Goal: Task Accomplishment & Management: Complete application form

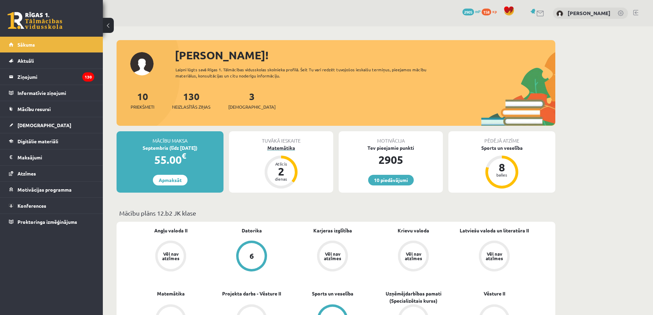
click at [279, 174] on div "2" at bounding box center [281, 171] width 21 height 11
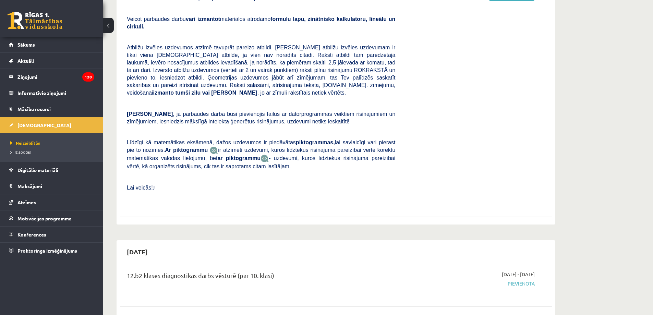
scroll to position [274, 0]
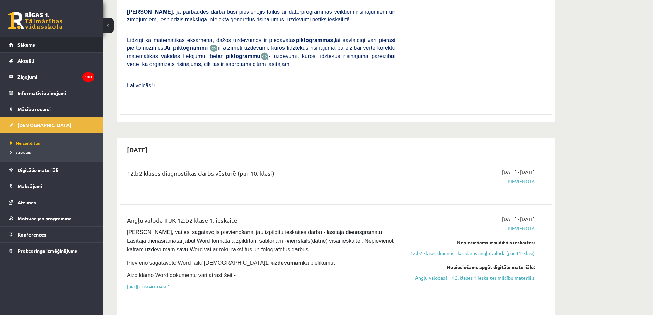
click at [54, 47] on link "Sākums" at bounding box center [51, 45] width 85 height 16
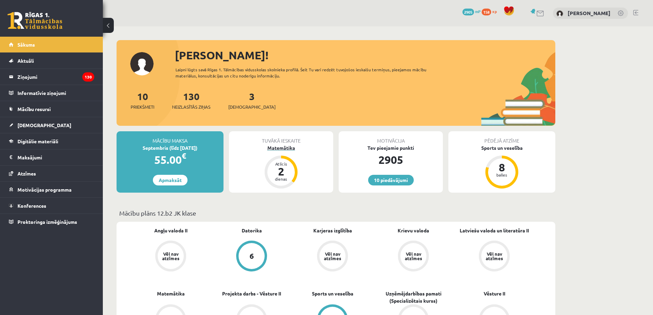
click at [282, 162] on div "Atlicis" at bounding box center [281, 164] width 21 height 4
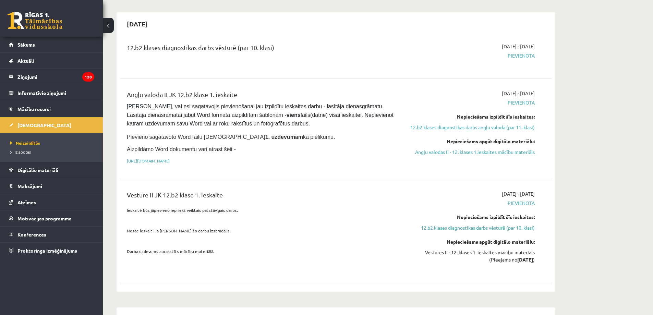
scroll to position [412, 0]
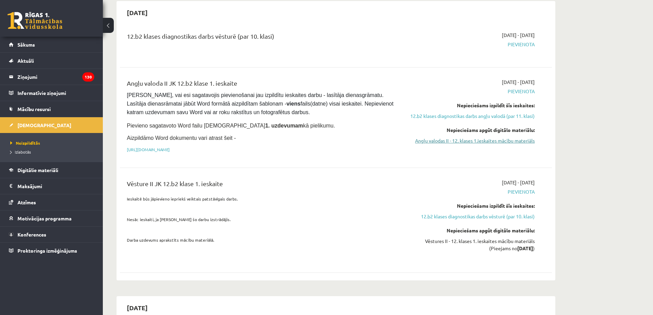
click at [465, 137] on link "Angļu valodas II - 12. klases 1.ieskaites mācību materiāls" at bounding box center [470, 140] width 129 height 7
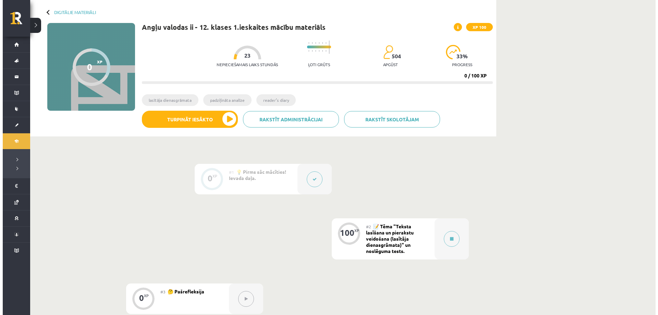
scroll to position [69, 0]
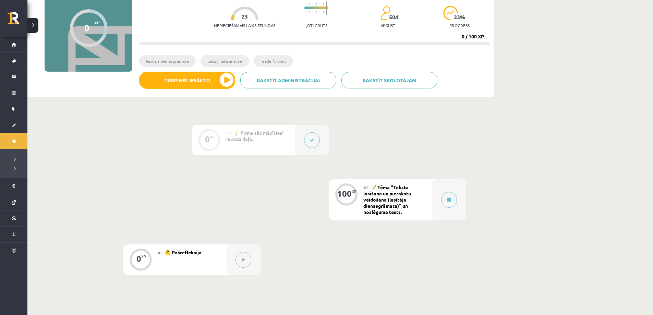
click at [426, 207] on div "#2 📝 Tēma "Teksta lasīšana un pierakstu veidošana (lasītāja dienasgrāmata)" un …" at bounding box center [398, 199] width 69 height 41
click at [353, 206] on div "100 XP" at bounding box center [346, 199] width 34 height 41
click at [433, 201] on div at bounding box center [449, 199] width 34 height 41
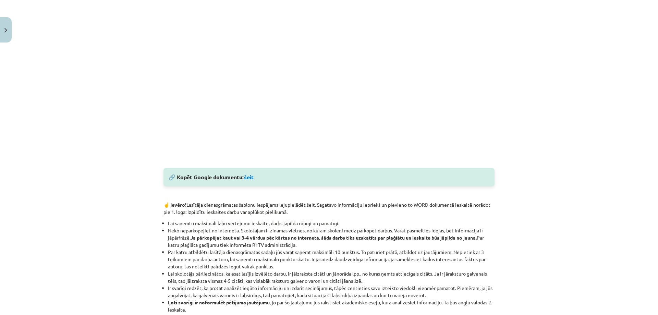
scroll to position [304, 0]
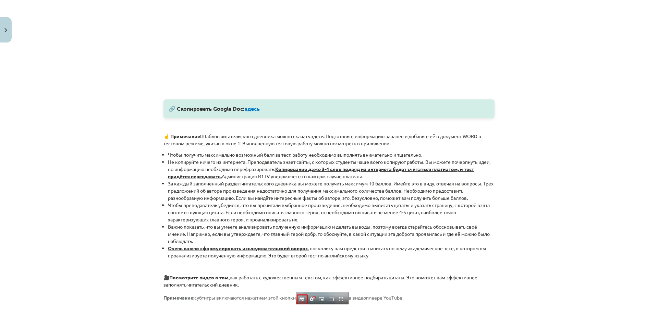
drag, startPoint x: 145, startPoint y: 202, endPoint x: 116, endPoint y: 197, distance: 29.9
click at [116, 197] on div "Тема исследования: Английский язык II - 12 класс, 1-й тест, учебный материал #2…" at bounding box center [329, 157] width 658 height 315
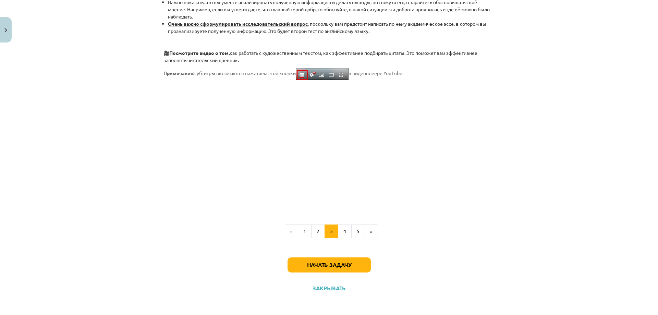
scroll to position [532, 0]
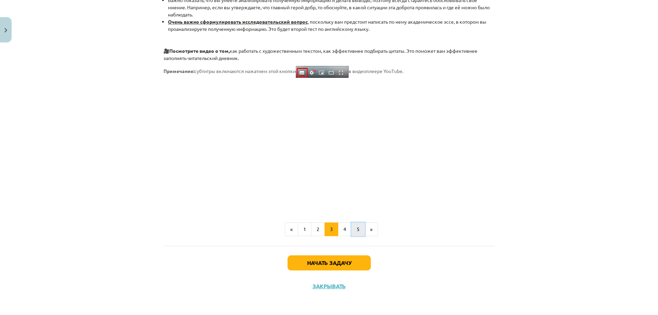
click at [357, 228] on font "5" at bounding box center [358, 229] width 3 height 6
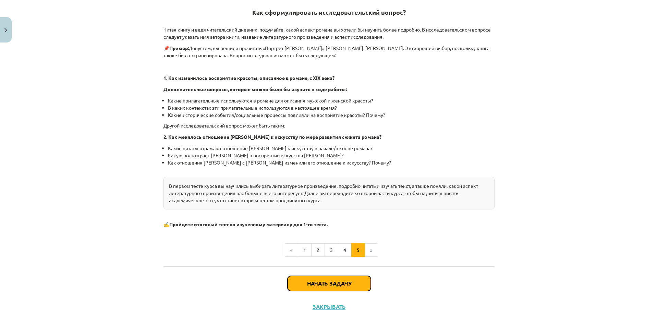
click at [343, 280] on button "Начать задачу" at bounding box center [329, 283] width 83 height 15
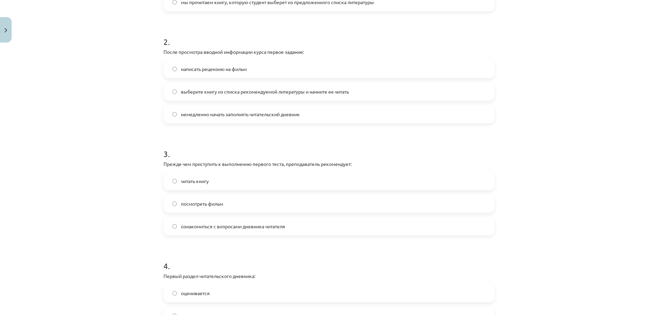
scroll to position [497, 0]
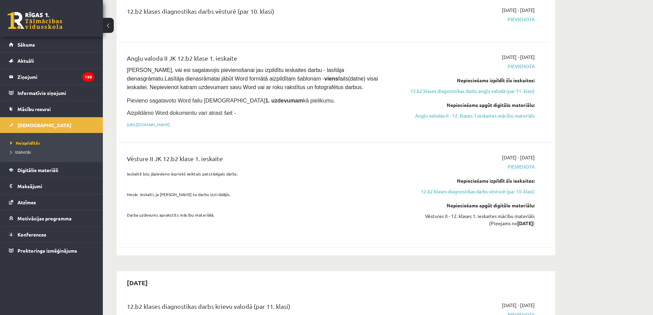
scroll to position [407, 0]
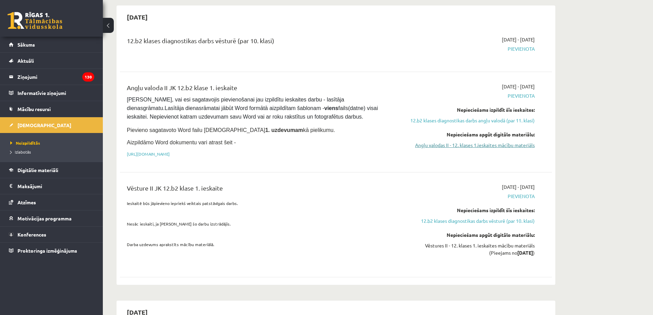
click at [443, 142] on link "Angļu valodas II - 12. klases 1.ieskaites mācību materiāls" at bounding box center [470, 145] width 129 height 7
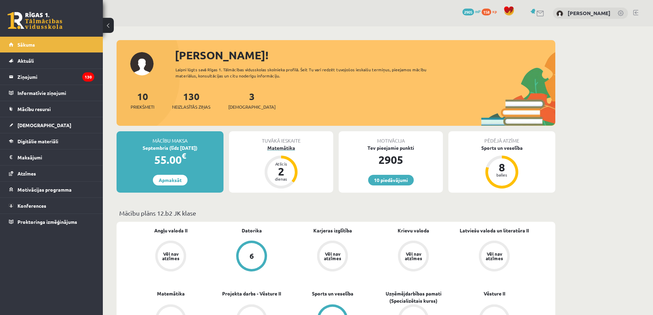
click at [286, 162] on div "Atlicis" at bounding box center [281, 164] width 21 height 4
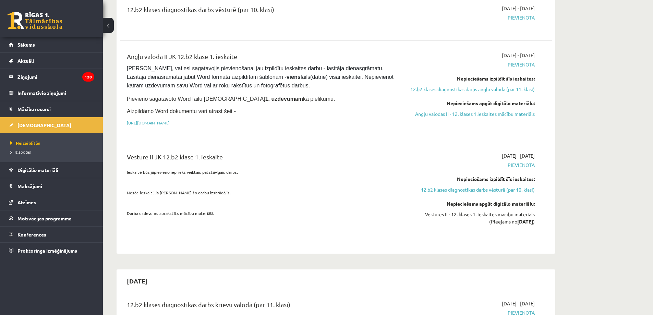
scroll to position [446, 0]
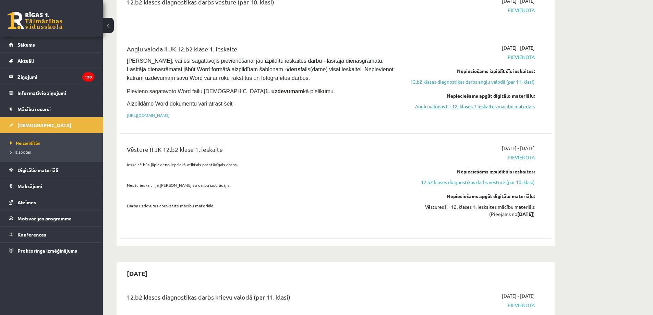
click at [481, 103] on link "Angļu valodas II - 12. klases 1.ieskaites mācību materiāls" at bounding box center [470, 106] width 129 height 7
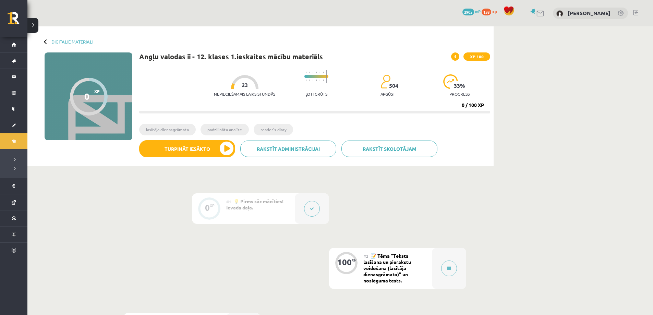
click at [354, 263] on div "100 XP" at bounding box center [346, 262] width 21 height 21
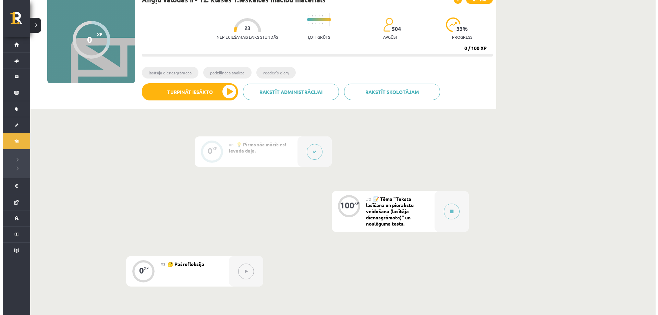
scroll to position [148, 0]
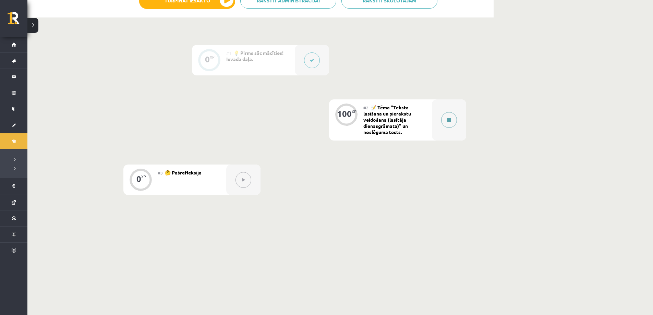
click at [452, 123] on button at bounding box center [449, 120] width 16 height 16
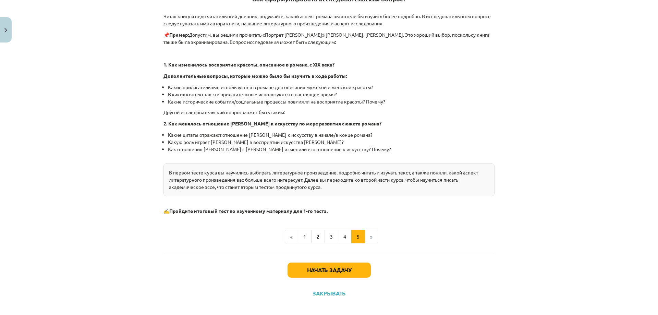
scroll to position [151, 0]
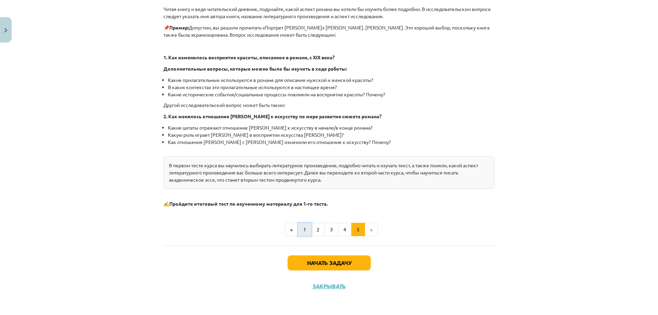
click at [304, 230] on font "1" at bounding box center [305, 229] width 3 height 6
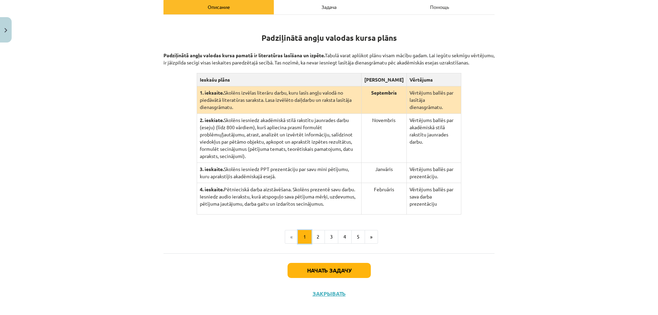
scroll to position [149, 0]
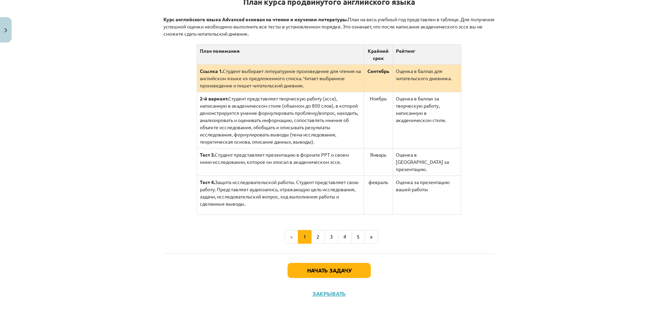
drag, startPoint x: 301, startPoint y: 230, endPoint x: 264, endPoint y: 56, distance: 177.6
click at [264, 56] on th "План понимания" at bounding box center [280, 55] width 167 height 20
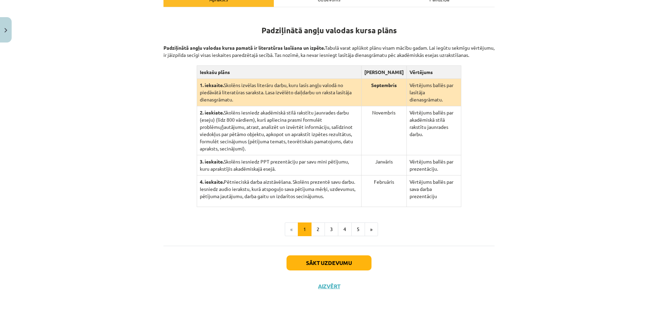
scroll to position [113, 0]
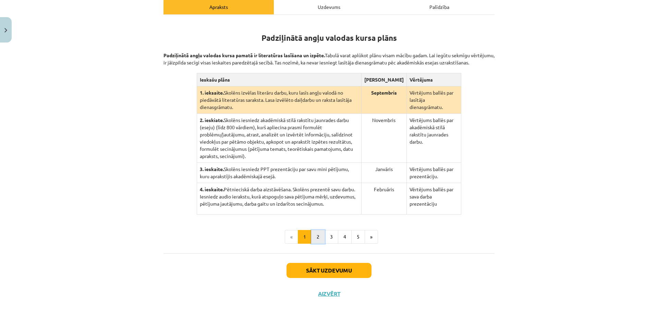
click at [318, 230] on button "2" at bounding box center [318, 237] width 14 height 14
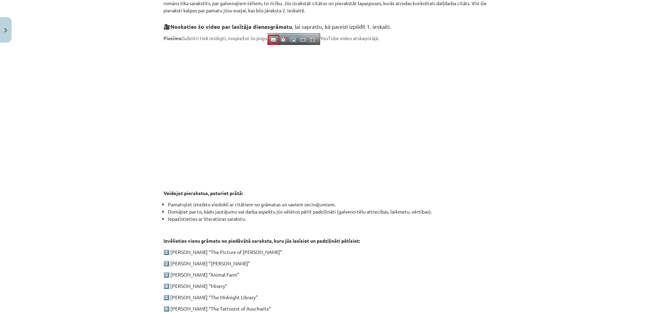
scroll to position [277, 0]
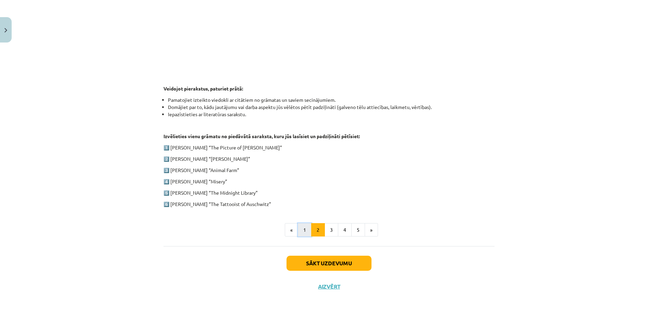
click at [303, 229] on button "1" at bounding box center [305, 230] width 14 height 14
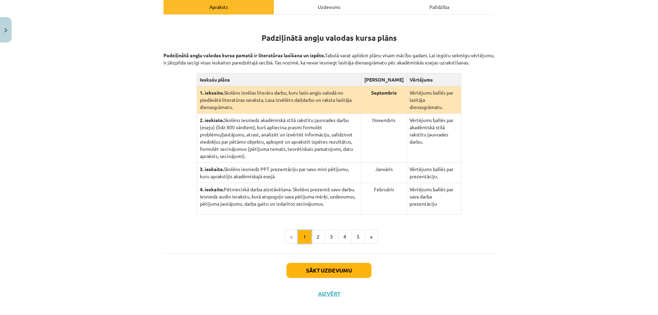
scroll to position [0, 0]
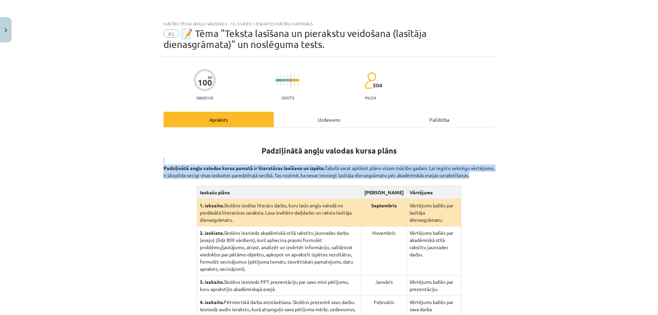
drag, startPoint x: 202, startPoint y: 156, endPoint x: 309, endPoint y: 183, distance: 110.0
click at [315, 186] on div "Padziļinātā angļu valodas kursa plāns Padziļinātā angļu valodas kursa pamatā ir…" at bounding box center [329, 231] width 331 height 194
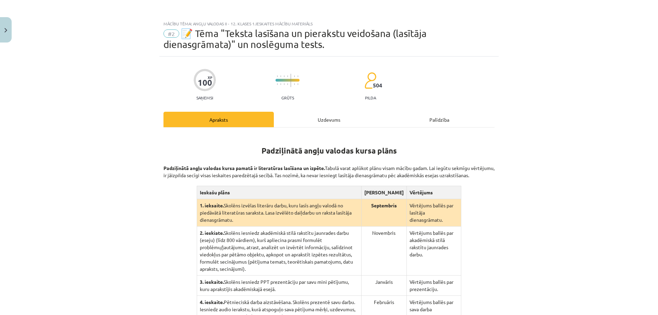
click at [265, 147] on strong "Padziļinātā angļu valodas kursa plāns" at bounding box center [329, 151] width 135 height 10
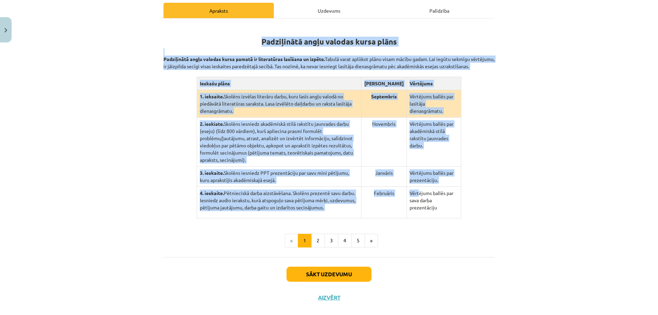
scroll to position [113, 0]
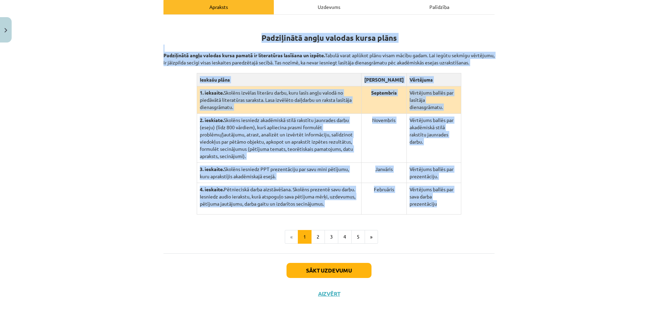
drag, startPoint x: 279, startPoint y: 152, endPoint x: 452, endPoint y: 196, distance: 178.7
click at [452, 196] on div "Padziļinātā angļu valodas kursa plāns Padziļinātā angļu valodas kursa pamatā ir…" at bounding box center [329, 118] width 331 height 194
copy div "Padziļinātā angļu valodas kursa plāns Padziļinātā angļu valodas kursa pamatā ir…"
click at [316, 231] on button "2" at bounding box center [318, 237] width 14 height 14
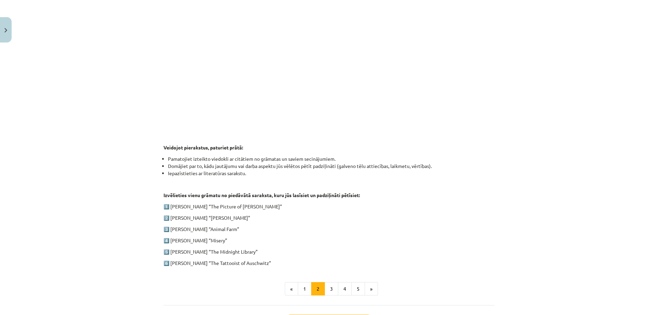
scroll to position [250, 0]
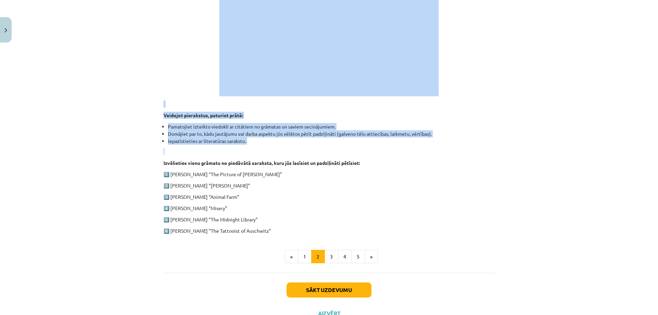
drag, startPoint x: 280, startPoint y: 43, endPoint x: 310, endPoint y: 150, distance: 110.4
click at [310, 150] on div "1. ieskaite angļu valodā Pirmās ieskaites pamatā ir lasītāja dienasgrāmatas vei…" at bounding box center [329, 59] width 331 height 351
copy div "Pirmās ieskaites pamatā ir lasītāja dienasgrāmatas veidošana. Tas nozīmē, ka jū…"
click at [329, 256] on button "3" at bounding box center [332, 257] width 14 height 14
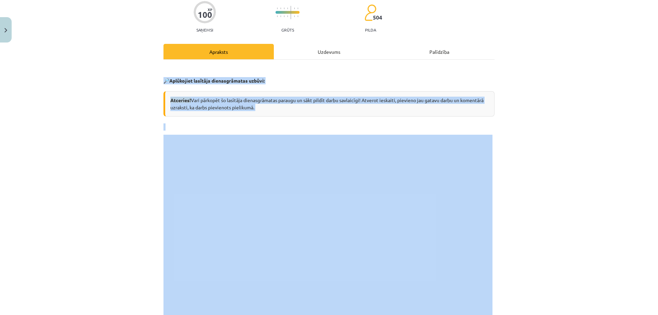
scroll to position [69, 0]
drag, startPoint x: 155, startPoint y: 147, endPoint x: 307, endPoint y: 199, distance: 160.9
click at [19, 100] on div "Mācību tēma: Angļu valodas ii - 12. klases 1.ieskaites mācību materiāls #2 📝 Tē…" at bounding box center [329, 157] width 658 height 315
click at [141, 224] on div "Mācību tēma: Angļu valodas ii - 12. klases 1.ieskaites mācību materiāls #2 📝 Tē…" at bounding box center [329, 157] width 658 height 315
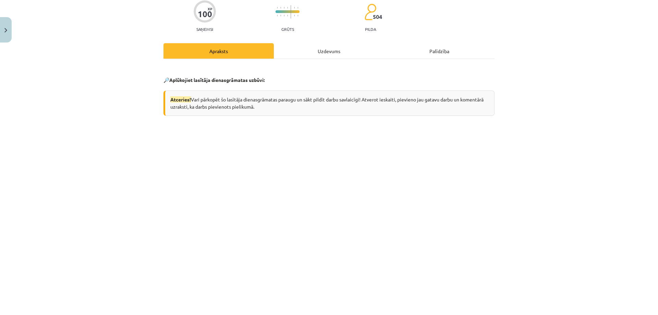
scroll to position [343, 0]
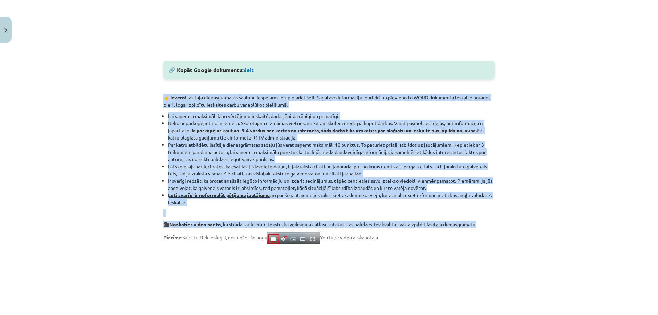
drag, startPoint x: 155, startPoint y: 95, endPoint x: 502, endPoint y: 225, distance: 371.5
click at [502, 225] on div "Mācību tēma: Angļu valodas ii - 12. klases 1.ieskaites mācību materiāls #2 📝 Tē…" at bounding box center [329, 157] width 658 height 315
copy div "☝️ Ievēro! Lasītāja dienasgrāmatas šablonu iespējams lejupielādēt šeit. Sagatav…"
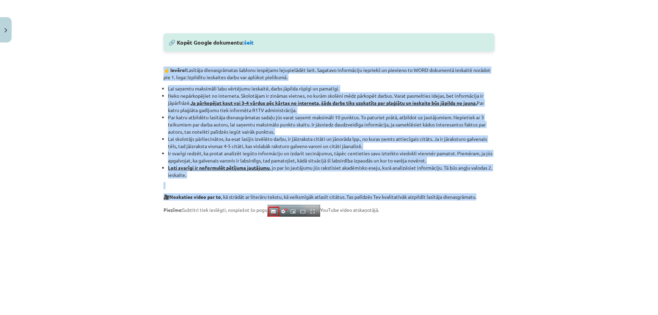
scroll to position [510, 0]
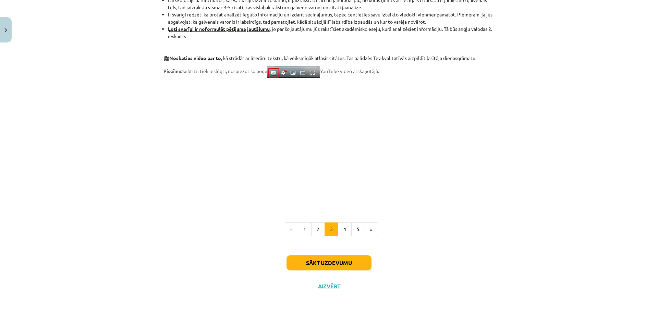
click at [142, 149] on div "Mācību tēma: Angļu valodas ii - 12. klases 1.ieskaites mācību materiāls #2 📝 Tē…" at bounding box center [329, 157] width 658 height 315
click at [343, 229] on button "4" at bounding box center [345, 230] width 14 height 14
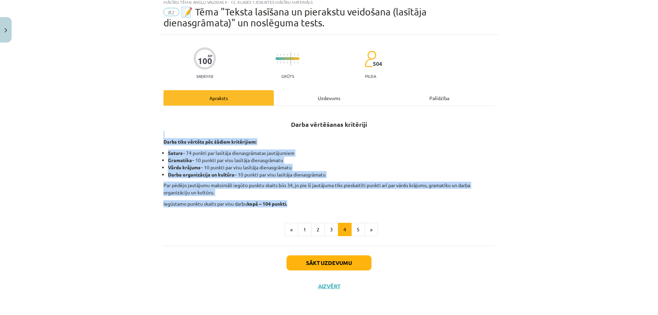
drag, startPoint x: 158, startPoint y: 137, endPoint x: 352, endPoint y: 206, distance: 205.8
click at [352, 206] on div "Mācību tēma: Angļu valodas ii - 12. klases 1.ieskaites mācību materiāls #2 📝 Tē…" at bounding box center [329, 157] width 658 height 315
copy div "Darbs tiks vērtēts pēc šādiem kritērijiem: Saturs – 74 punkti par lasītāja dien…"
click at [354, 228] on button "5" at bounding box center [359, 230] width 14 height 14
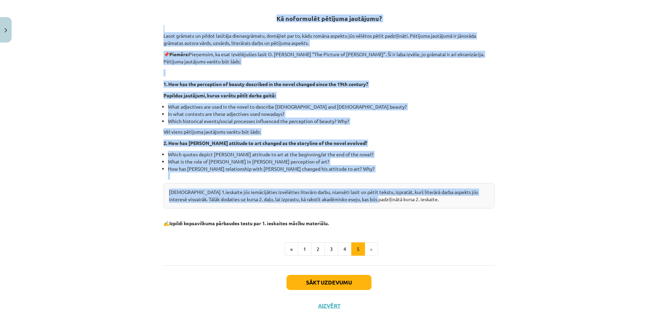
scroll to position [147, 0]
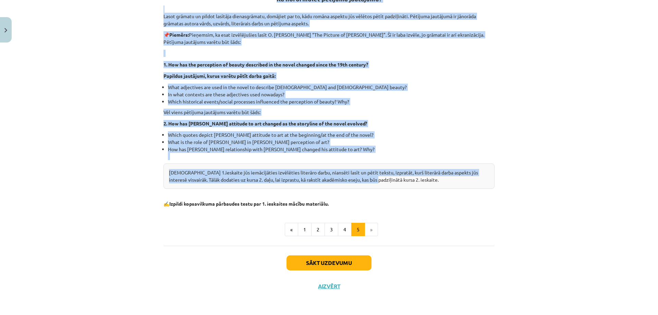
drag, startPoint x: 272, startPoint y: 121, endPoint x: 409, endPoint y: 207, distance: 161.4
click at [408, 207] on div "Kā noformulēt pētījuma jautājumu? Lasot grāmatu un pildot lasītāja dienasgrāmat…" at bounding box center [329, 97] width 331 height 221
copy div "Kā noformulēt pētījuma jautājumu? Lasot grāmatu un pildot lasītāja dienasgrāmat…"
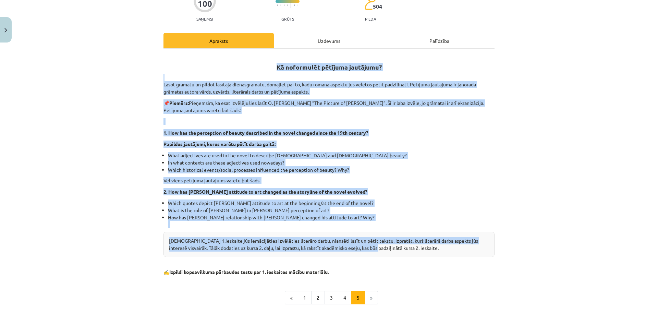
scroll to position [10, 0]
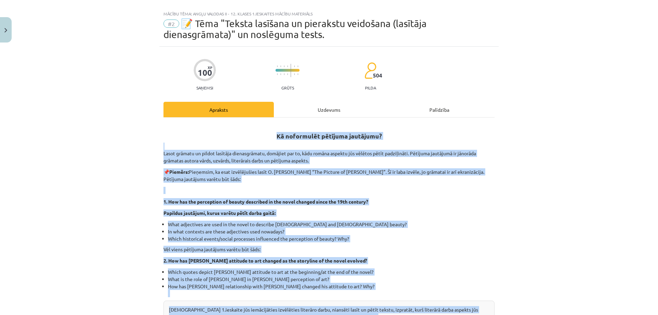
click at [123, 166] on div "Mācību tēma: Angļu valodas ii - 12. klases 1.ieskaites mācību materiāls #2 📝 Tē…" at bounding box center [329, 157] width 658 height 315
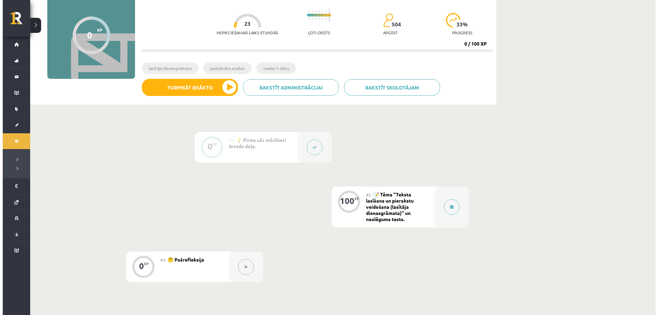
scroll to position [148, 0]
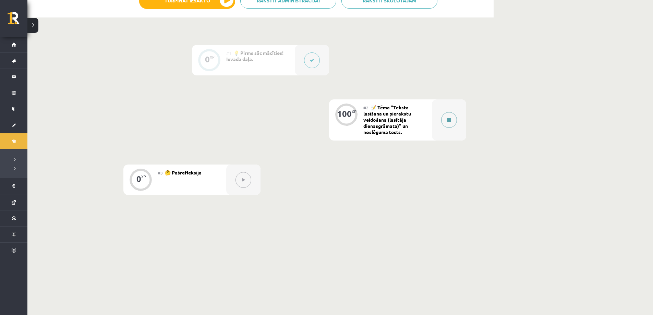
click at [441, 119] on button at bounding box center [449, 120] width 16 height 16
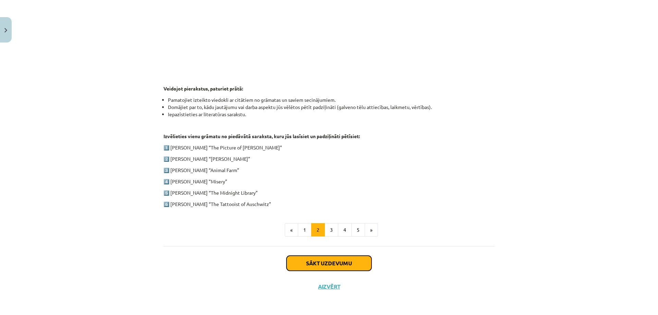
click at [344, 261] on button "Sākt uzdevumu" at bounding box center [329, 263] width 85 height 15
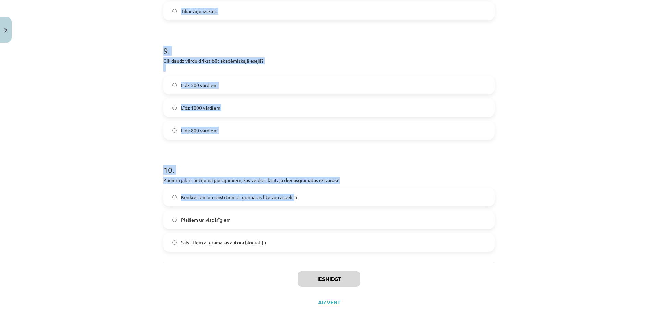
scroll to position [1027, 0]
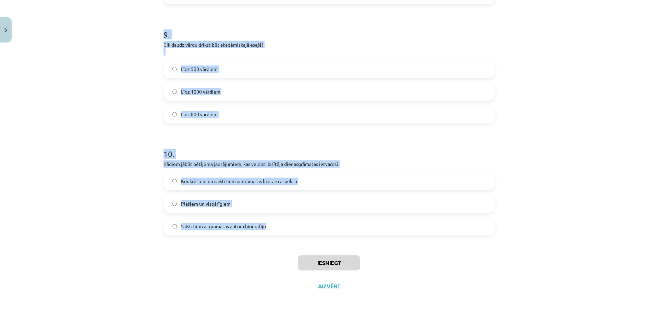
drag, startPoint x: 163, startPoint y: 156, endPoint x: 368, endPoint y: 234, distance: 218.6
copy form "3 . Loremipsumdol sitam con: adipisci elitseddoeiu tempor incididun utlaboreet …"
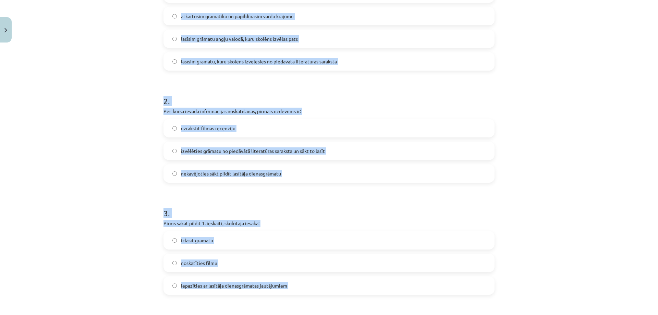
scroll to position [135, 0]
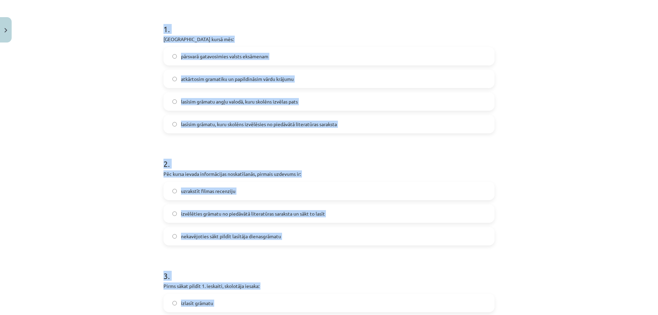
click at [138, 68] on div "Mācību tēma: Angļu valodas ii - 12. klases 1.ieskaites mācību materiāls #2 📝 Tē…" at bounding box center [329, 157] width 658 height 315
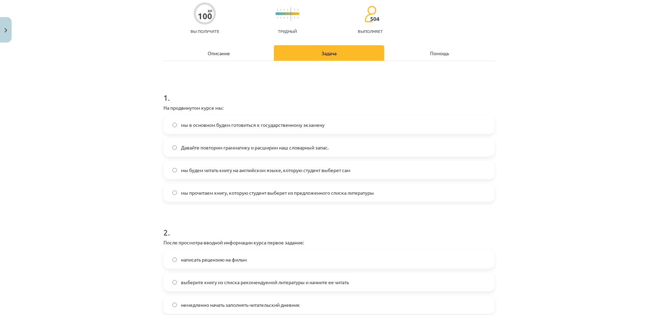
scroll to position [142, 0]
click at [305, 197] on label "lasīsim grāmatu, kuru skolēns izvēlēsies no piedāvātā literatūras saraksta" at bounding box center [329, 192] width 330 height 17
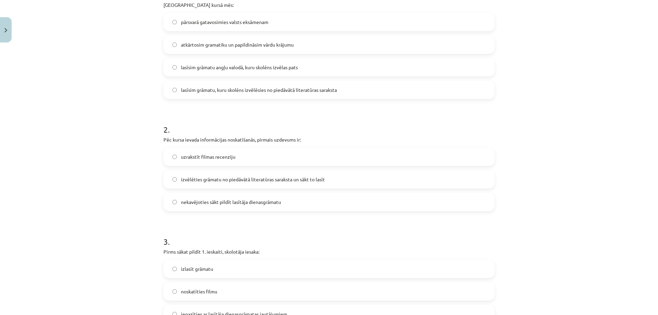
click at [268, 181] on span "izvēlēties grāmatu no piedāvātā literatūras saraksta un sākt to lasīt" at bounding box center [253, 179] width 144 height 7
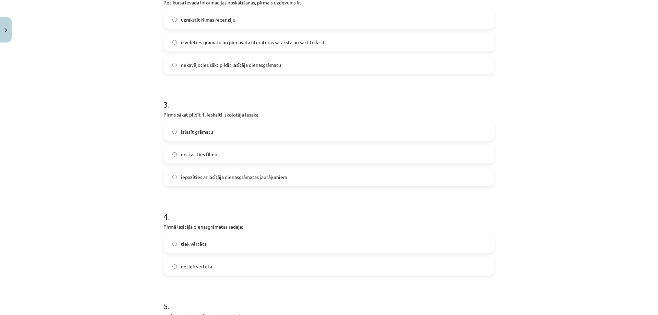
click at [206, 178] on span "iepazīties ar lasītāja dienasgrāmatas jautājumiem" at bounding box center [234, 177] width 106 height 7
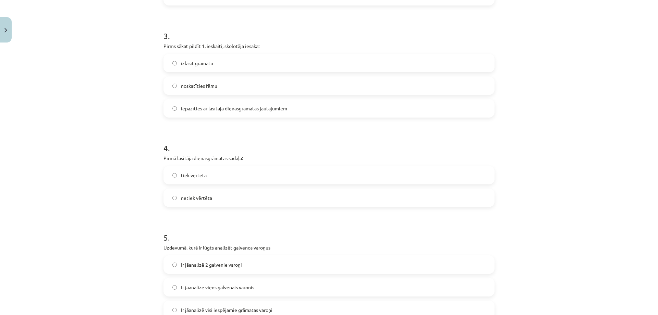
click at [204, 207] on div "netiek vērtēta" at bounding box center [329, 198] width 331 height 19
click at [204, 196] on span "netiek vērtēta" at bounding box center [196, 197] width 31 height 7
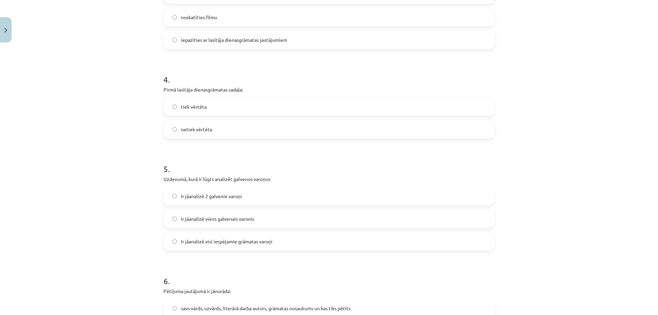
click at [229, 199] on span "Ir jāanalizē 2 galvenie varoņi" at bounding box center [211, 196] width 61 height 7
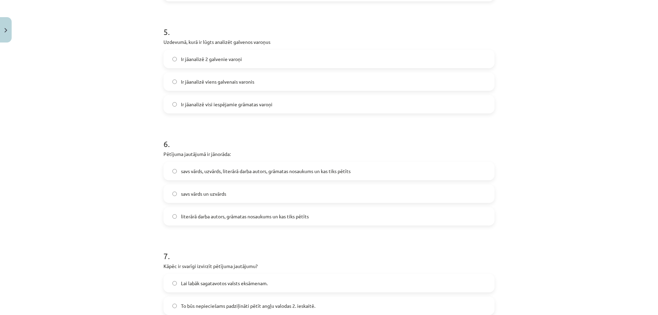
click at [254, 216] on span "literārā darba autors, grāmatas nosaukums un kas tiks pētīts" at bounding box center [245, 216] width 128 height 7
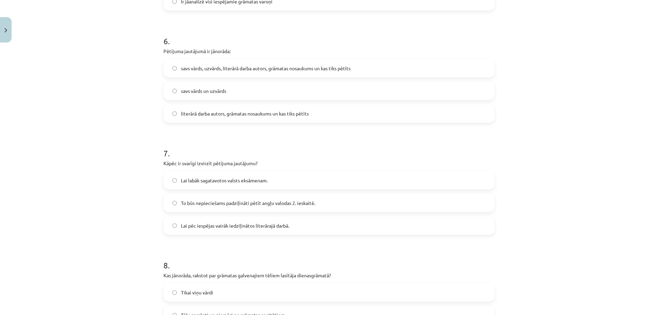
click at [257, 201] on span "To būs nepieciešams padziļināti pētīt angļu valodas 2. ieskaitē." at bounding box center [248, 203] width 134 height 7
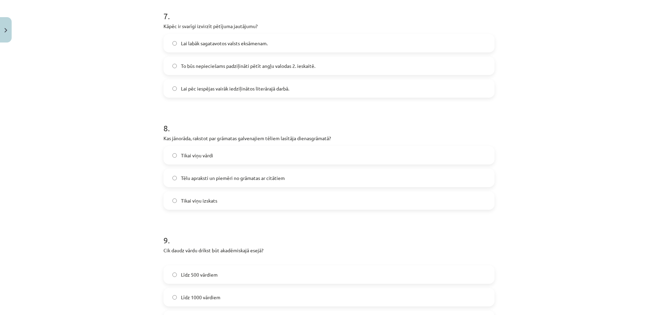
scroll to position [142, 0]
click at [294, 178] on label "Tēlu apraksti un piemēri no grāmatas ar citātiem" at bounding box center [329, 177] width 330 height 17
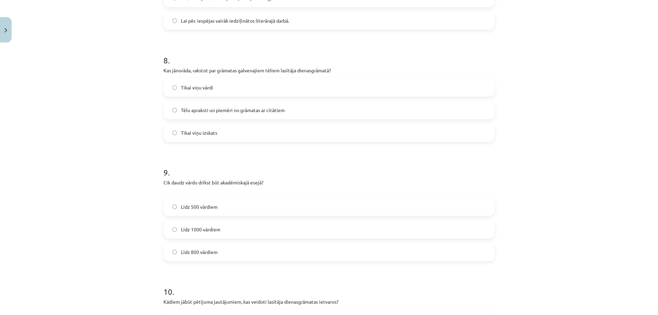
scroll to position [890, 0]
click at [204, 256] on label "Līdz 800 vārdiem" at bounding box center [329, 251] width 330 height 17
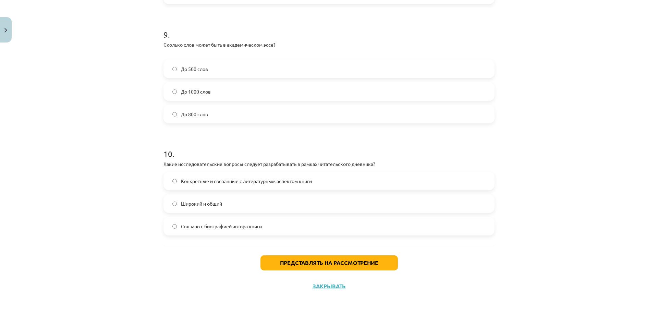
scroll to position [142, 0]
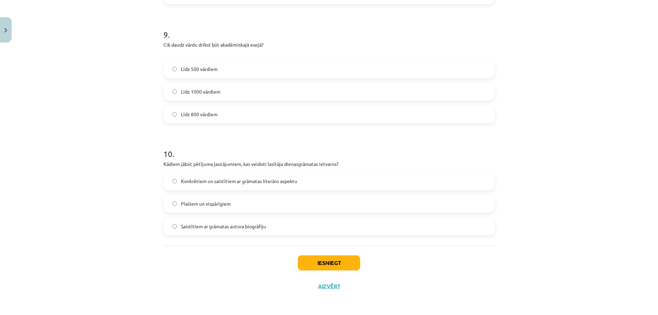
click at [226, 182] on span "Konkrētiem un saistītiem ar grāmatas literāro aspektu" at bounding box center [239, 181] width 116 height 7
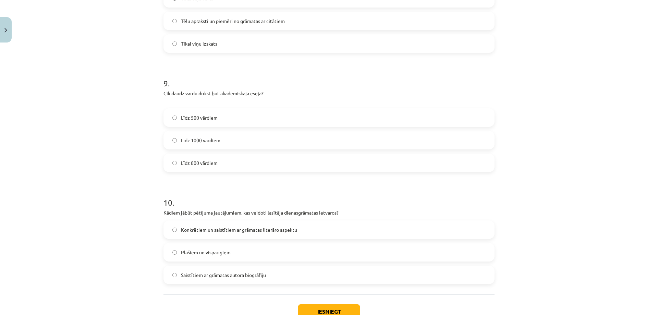
scroll to position [1027, 0]
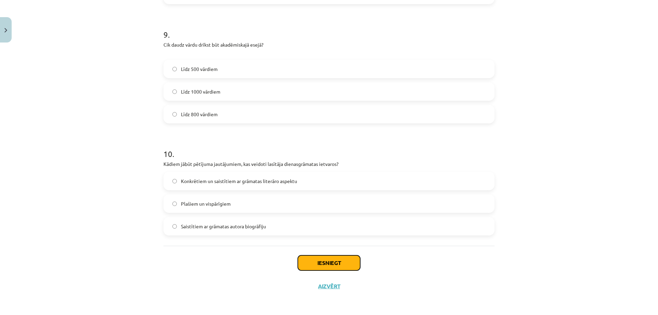
click at [324, 261] on button "Iesniegt" at bounding box center [329, 262] width 62 height 15
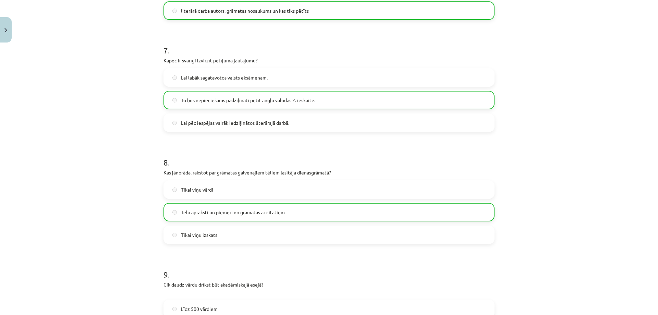
scroll to position [1049, 0]
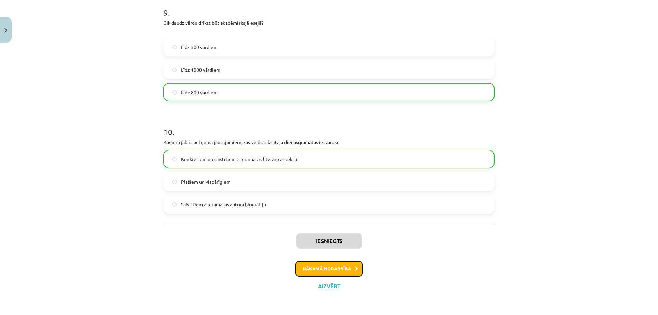
click at [329, 270] on button "Nākamā nodarbība" at bounding box center [329, 269] width 67 height 16
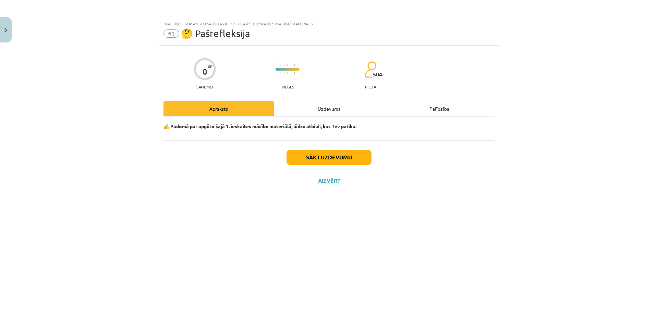
scroll to position [0, 0]
drag, startPoint x: 199, startPoint y: 166, endPoint x: 394, endPoint y: 168, distance: 195.5
click at [442, 191] on div "0 XP Saņemsi Viegls 504 pilda Apraksts Uzdevums Palīdzība ✍️ Padomā par apgūto …" at bounding box center [329, 172] width 340 height 252
click at [348, 154] on button "Sākt uzdevumu" at bounding box center [329, 157] width 85 height 15
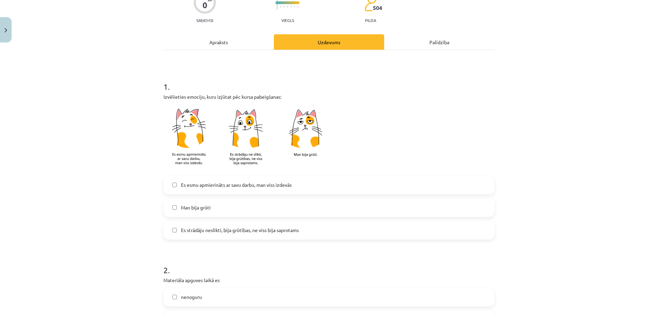
scroll to position [69, 0]
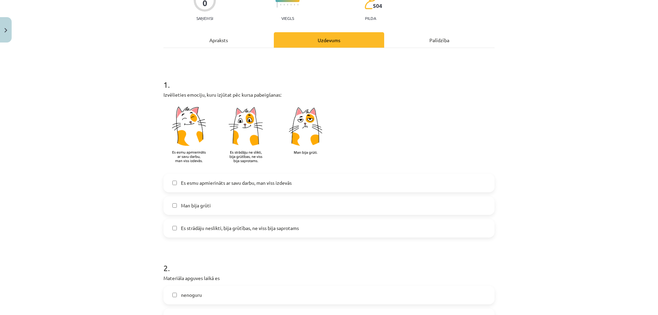
click at [259, 187] on label "Es esmu apmierināts ar savu darbu, man viss izdevās" at bounding box center [329, 183] width 330 height 17
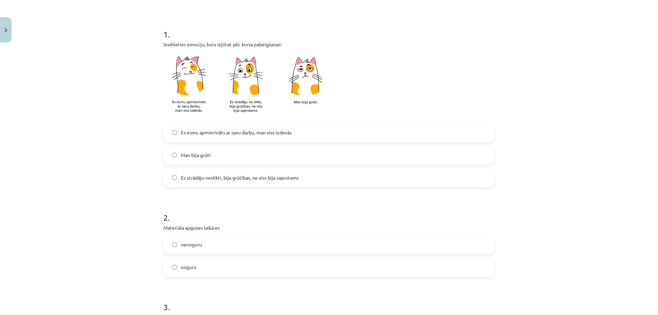
scroll to position [171, 0]
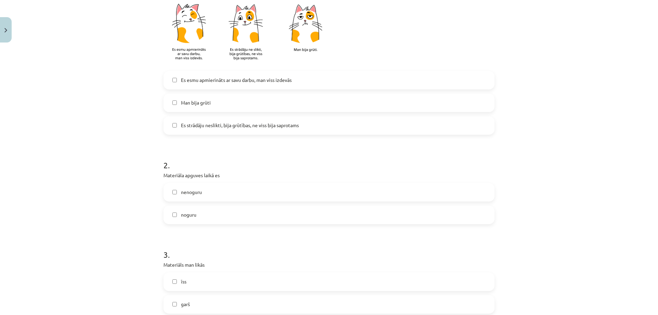
click at [214, 190] on label "nenoguru" at bounding box center [329, 192] width 330 height 17
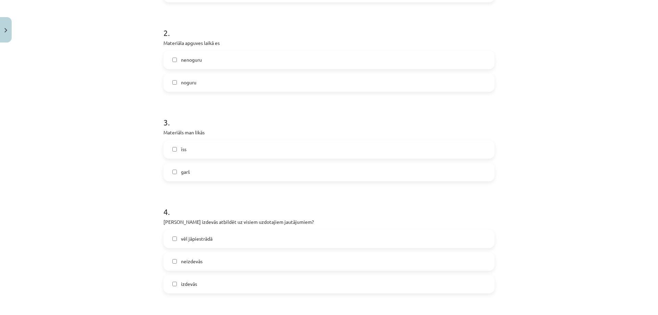
scroll to position [309, 0]
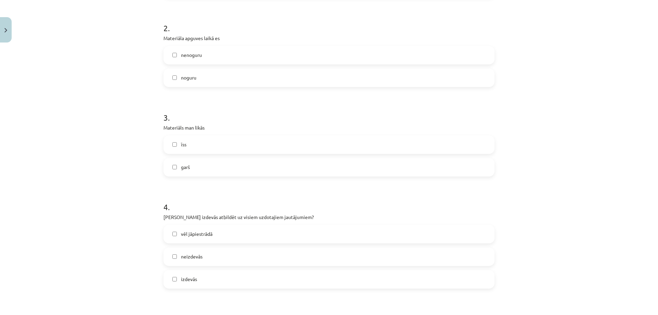
click at [204, 149] on label "īss" at bounding box center [329, 144] width 330 height 17
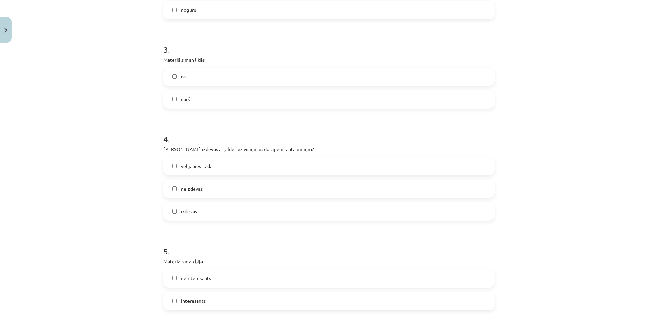
scroll to position [377, 0]
click at [201, 212] on label "izdevās" at bounding box center [329, 210] width 330 height 17
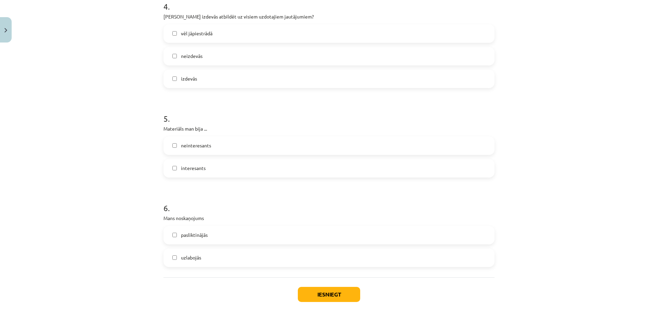
scroll to position [514, 0]
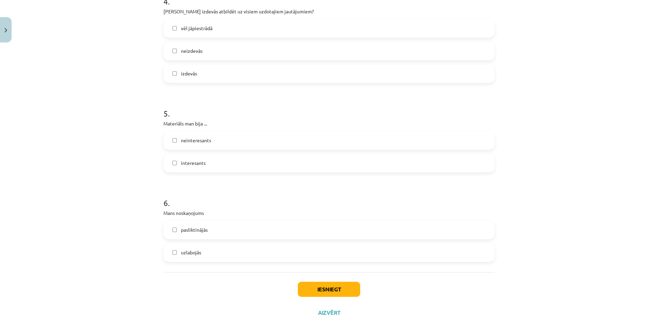
click at [215, 159] on label "interesants" at bounding box center [329, 163] width 330 height 17
click at [208, 247] on label "uzlabojās" at bounding box center [329, 252] width 330 height 17
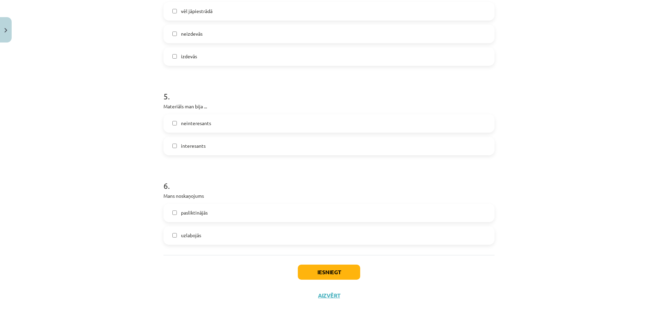
scroll to position [541, 0]
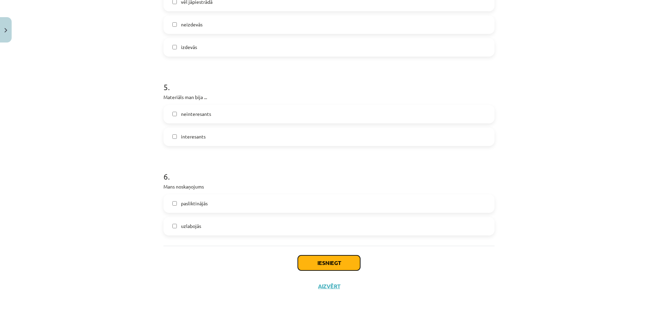
click at [327, 255] on button "Iesniegt" at bounding box center [329, 262] width 62 height 15
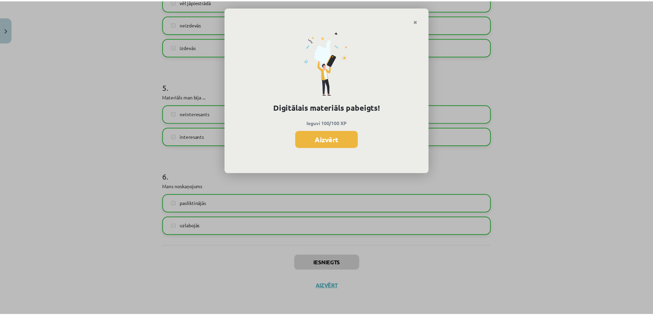
scroll to position [142, 0]
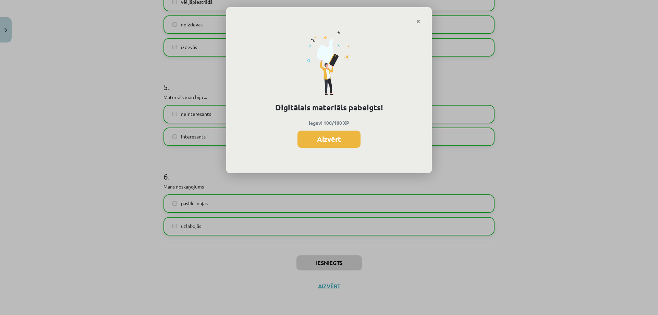
click at [329, 134] on button "Aizvērt" at bounding box center [329, 139] width 63 height 17
